Goal: Task Accomplishment & Management: Complete application form

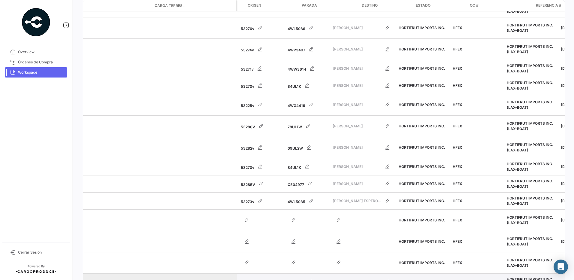
scroll to position [0, 481]
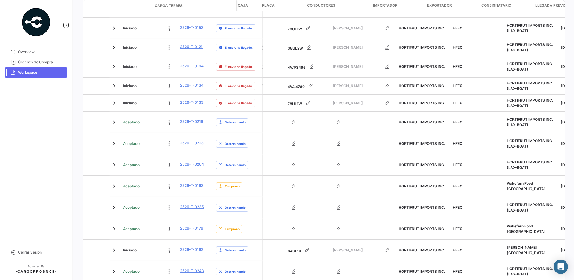
scroll to position [0, 26]
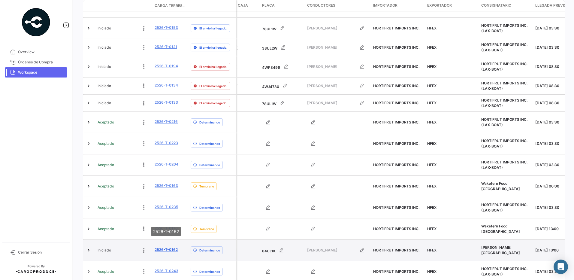
click at [173, 247] on link "2526-T-0162" at bounding box center [166, 249] width 23 height 5
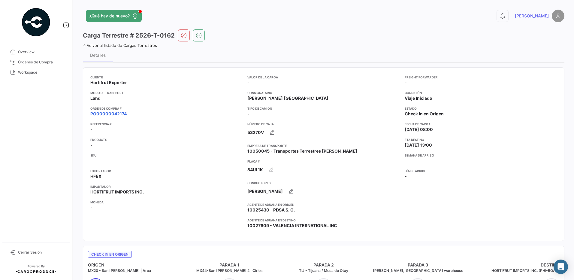
click at [119, 113] on link "PO00000042174" at bounding box center [108, 114] width 36 height 6
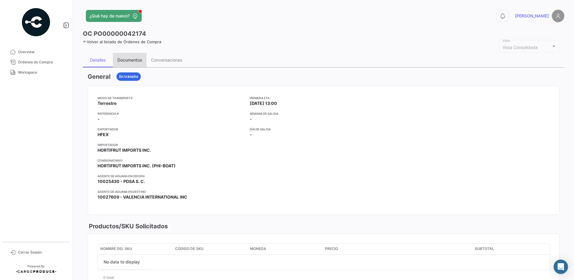
click at [139, 60] on div "Documentos" at bounding box center [129, 59] width 25 height 5
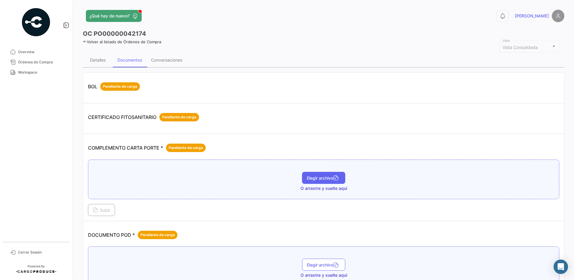
click at [317, 178] on span "Elegir archivo" at bounding box center [324, 177] width 34 height 5
click at [319, 183] on span "Elegir archivo" at bounding box center [324, 183] width 34 height 5
click at [329, 186] on span "Elegir archivo" at bounding box center [324, 183] width 34 height 5
click at [107, 211] on span "Subir" at bounding box center [101, 209] width 17 height 5
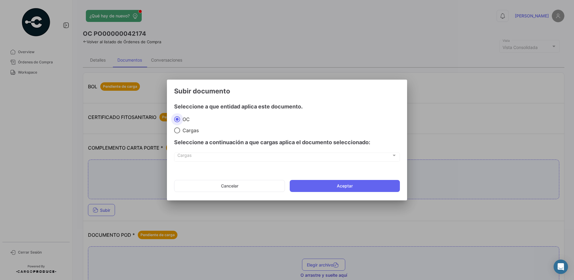
click at [193, 131] on span "Cargas" at bounding box center [189, 130] width 19 height 6
click at [180, 131] on input "Cargas" at bounding box center [177, 130] width 6 height 6
radio input "true"
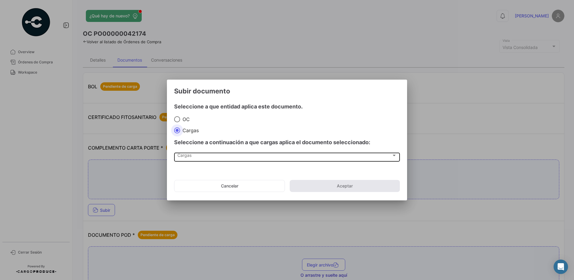
click at [195, 158] on div "Cargas" at bounding box center [284, 156] width 214 height 5
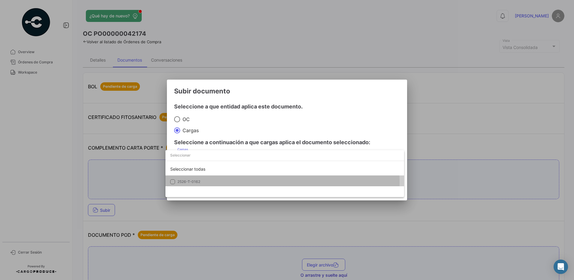
click at [198, 182] on span "2526-T-0162" at bounding box center [188, 181] width 23 height 5
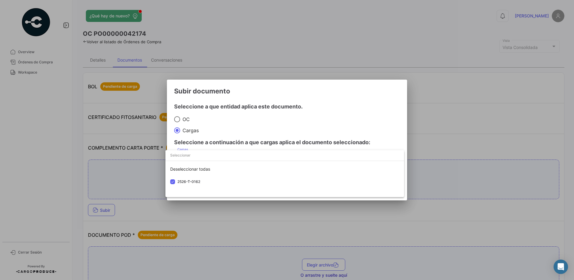
click at [240, 122] on div at bounding box center [287, 140] width 574 height 280
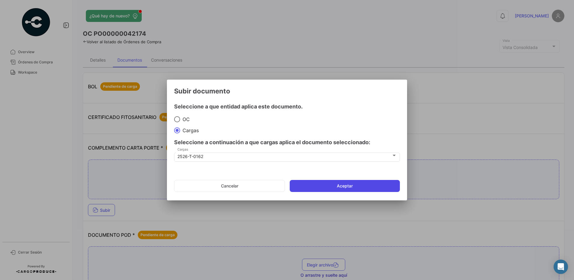
click at [346, 183] on button "Aceptar" at bounding box center [345, 186] width 110 height 12
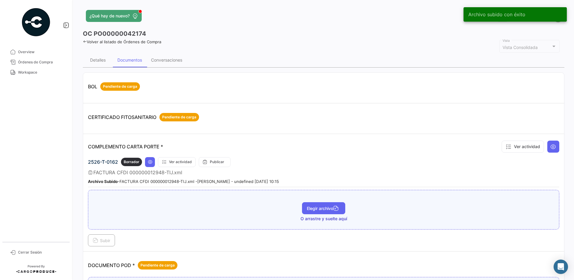
click at [325, 208] on span "Elegir archivo" at bounding box center [324, 208] width 34 height 5
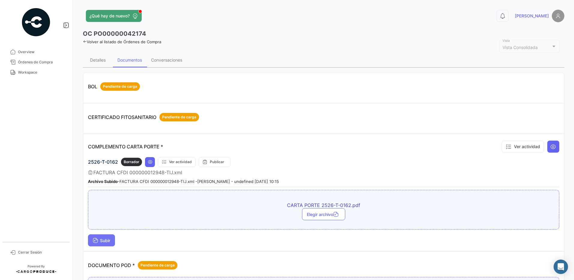
click at [107, 241] on span "Subir" at bounding box center [101, 240] width 17 height 5
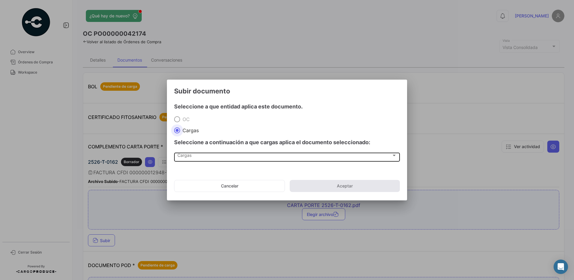
click at [196, 156] on div "Cargas" at bounding box center [284, 156] width 214 height 5
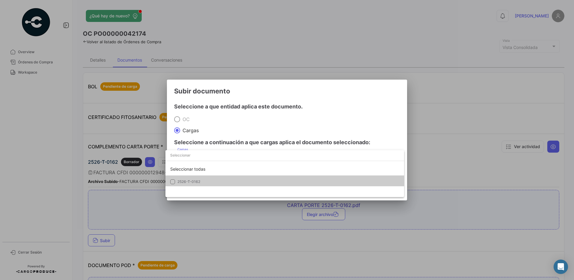
click at [195, 183] on span "2526-T-0162" at bounding box center [188, 181] width 23 height 5
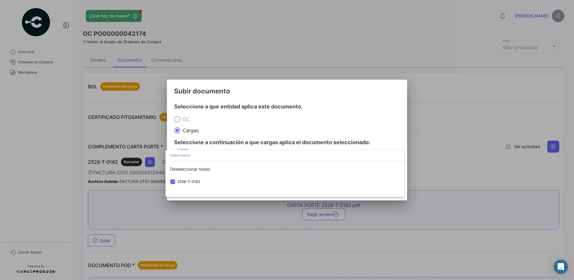
click at [237, 123] on div at bounding box center [287, 140] width 574 height 280
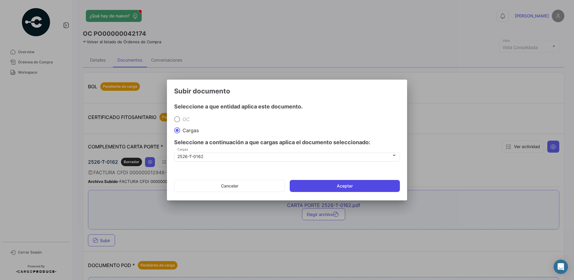
click at [334, 186] on button "Aceptar" at bounding box center [345, 186] width 110 height 12
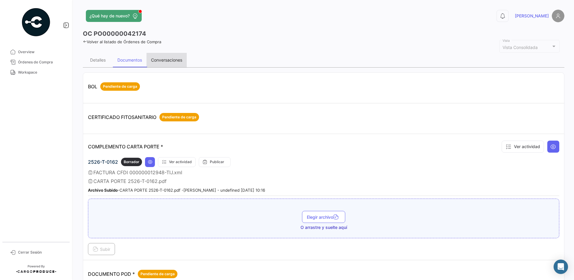
click at [164, 59] on div "Conversaciones" at bounding box center [166, 59] width 31 height 5
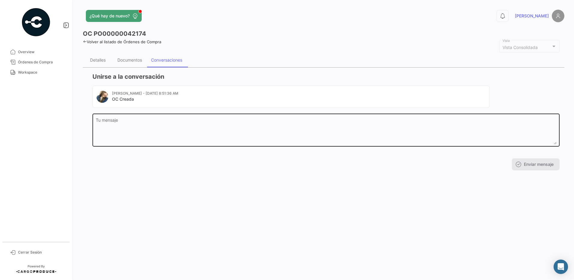
click at [151, 134] on textarea "Tu mensaje" at bounding box center [326, 131] width 461 height 26
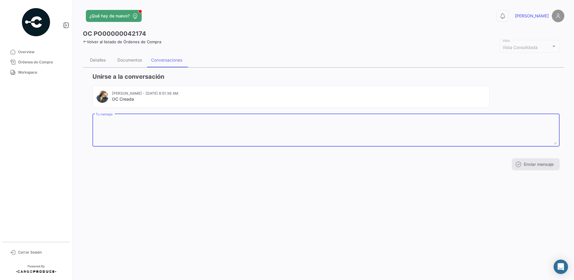
click at [140, 117] on div "Tu mensaje" at bounding box center [326, 130] width 461 height 34
click at [141, 125] on textarea "Tu mensaje" at bounding box center [326, 131] width 461 height 26
paste textarea "NOMBRE [PERSON_NAME] APELLIDO [PERSON_NAME] APELLIDO [PERSON_NAME] FECHA/NACIMI…"
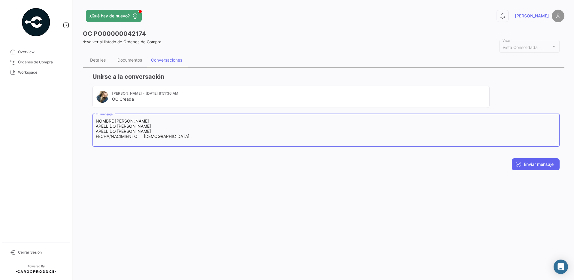
scroll to position [60, 0]
click at [165, 125] on textarea "NOMBRE [PERSON_NAME] APELLIDO [PERSON_NAME] APELLIDO [PERSON_NAME] FECHA/NACIMI…" at bounding box center [326, 131] width 461 height 26
type textarea "NOMBRE [PERSON_NAME] APELLIDO [PERSON_NAME] APELLIDO [PERSON_NAME] FECHA/NACIMI…"
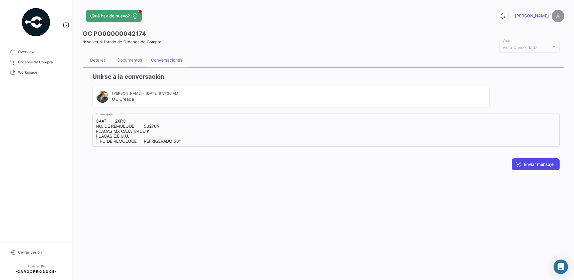
click at [542, 165] on button "Enviar mensaje" at bounding box center [536, 164] width 48 height 12
click at [101, 60] on div "Detalles" at bounding box center [98, 59] width 16 height 5
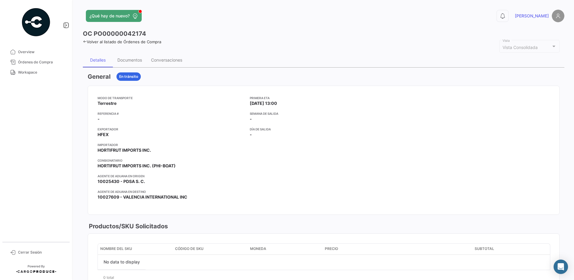
click at [83, 43] on icon at bounding box center [85, 42] width 4 height 4
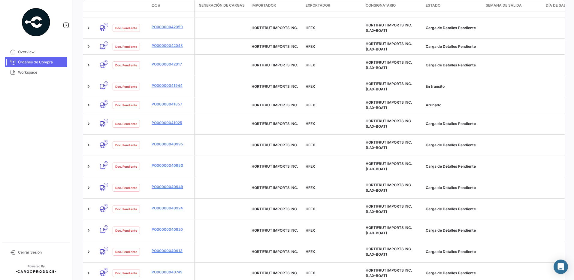
scroll to position [224, 0]
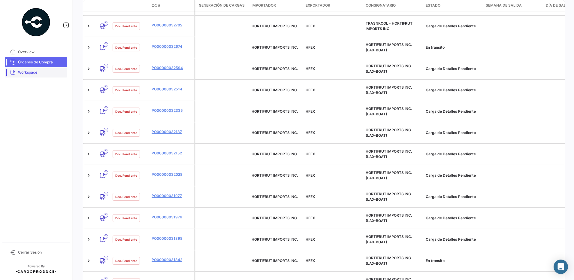
click at [31, 72] on span "Workspace" at bounding box center [41, 72] width 47 height 5
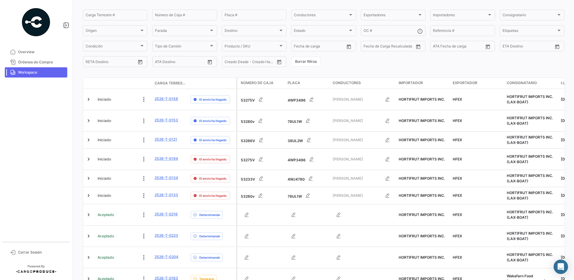
scroll to position [137, 0]
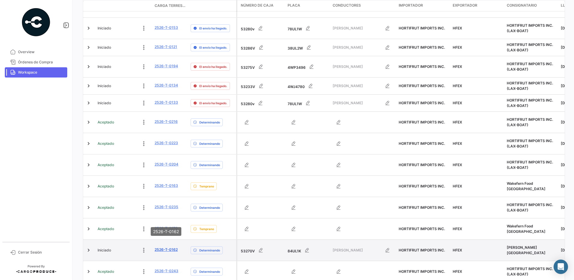
click at [173, 247] on link "2526-T-0162" at bounding box center [166, 249] width 23 height 5
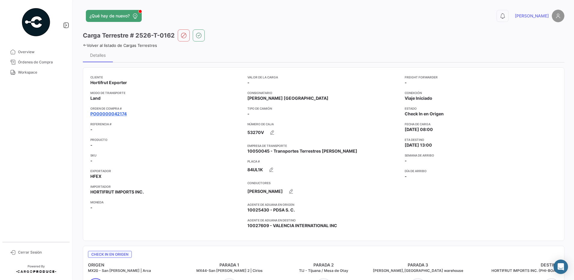
click at [123, 112] on link "PO00000042174" at bounding box center [108, 114] width 36 height 6
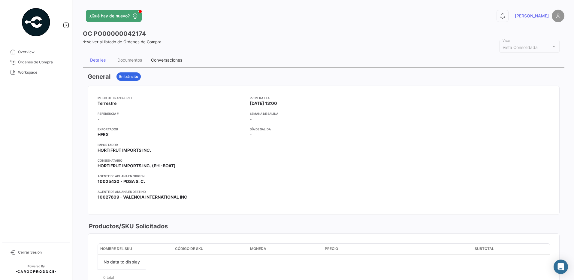
click at [163, 61] on div "Conversaciones" at bounding box center [166, 59] width 31 height 5
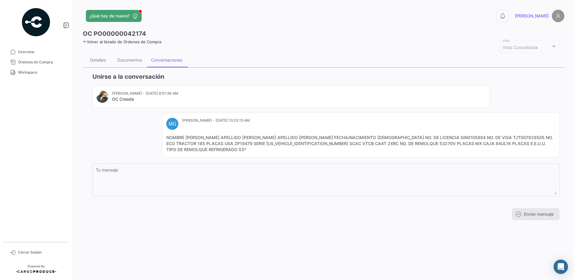
click at [130, 128] on div "[PERSON_NAME] - [DATE] 8:51:36 AM OC Creada MG [PERSON_NAME] - [DATE] 10:23:15 …" at bounding box center [325, 122] width 467 height 72
click at [128, 56] on div "Documentos" at bounding box center [130, 60] width 34 height 14
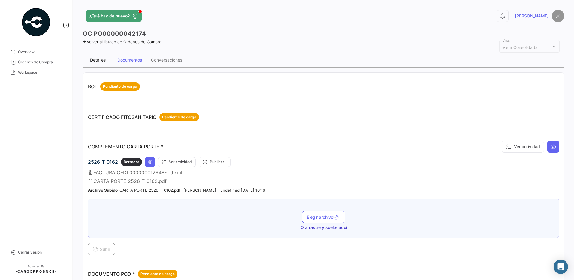
click at [104, 63] on div "Detalles" at bounding box center [98, 60] width 30 height 14
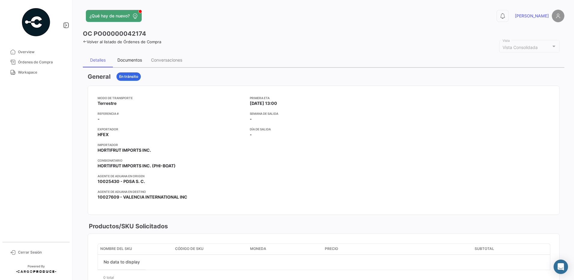
click at [132, 61] on div "Documentos" at bounding box center [129, 59] width 25 height 5
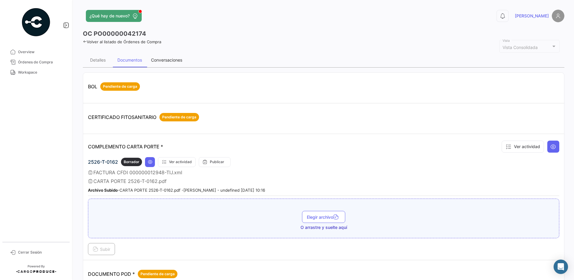
click at [162, 60] on div "Conversaciones" at bounding box center [166, 59] width 31 height 5
